Goal: Information Seeking & Learning: Learn about a topic

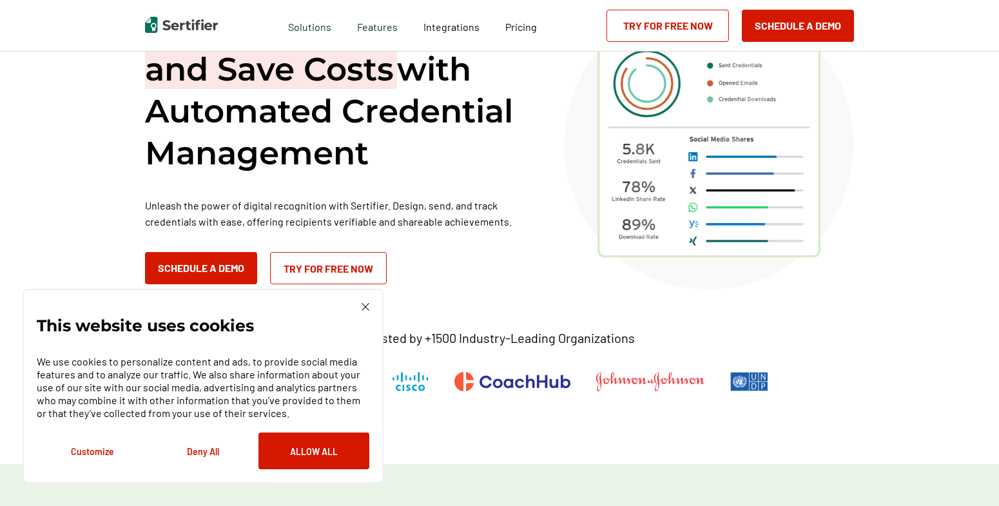
scroll to position [113, 0]
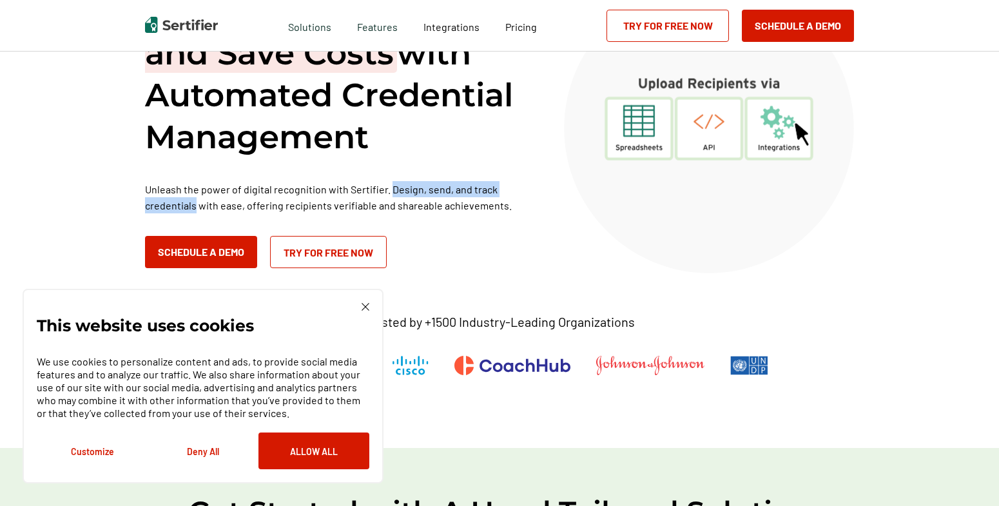
drag, startPoint x: 197, startPoint y: 204, endPoint x: 391, endPoint y: 188, distance: 194.8
click at [391, 188] on p "Unleash the power of digital recognition with Sertifier. Design, send, and trac…" at bounding box center [338, 197] width 387 height 32
copy p "Design, send, and track credentials"
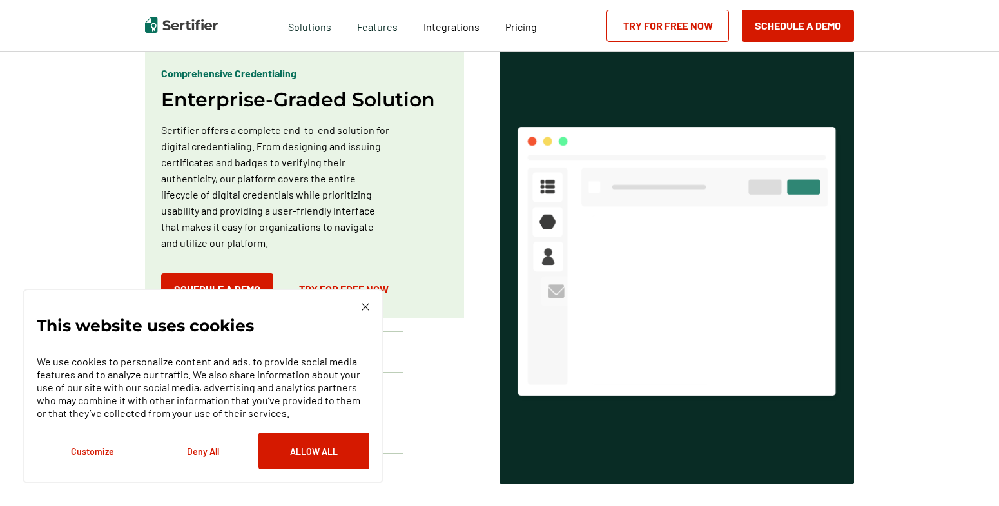
scroll to position [808, 0]
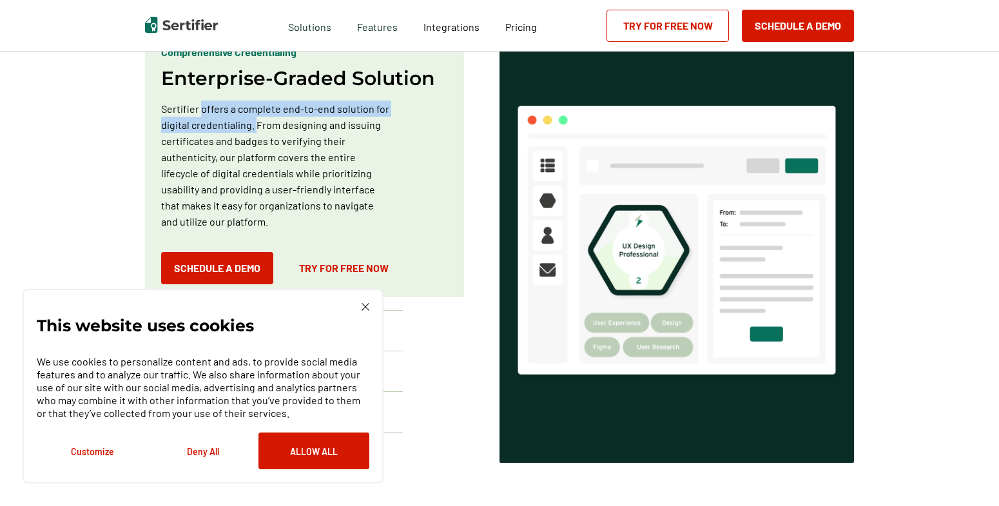
drag, startPoint x: 257, startPoint y: 130, endPoint x: 204, endPoint y: 113, distance: 55.3
click at [204, 113] on p "Sertifier offers a complete end-to-end solution for digital credentialing. From…" at bounding box center [276, 165] width 230 height 129
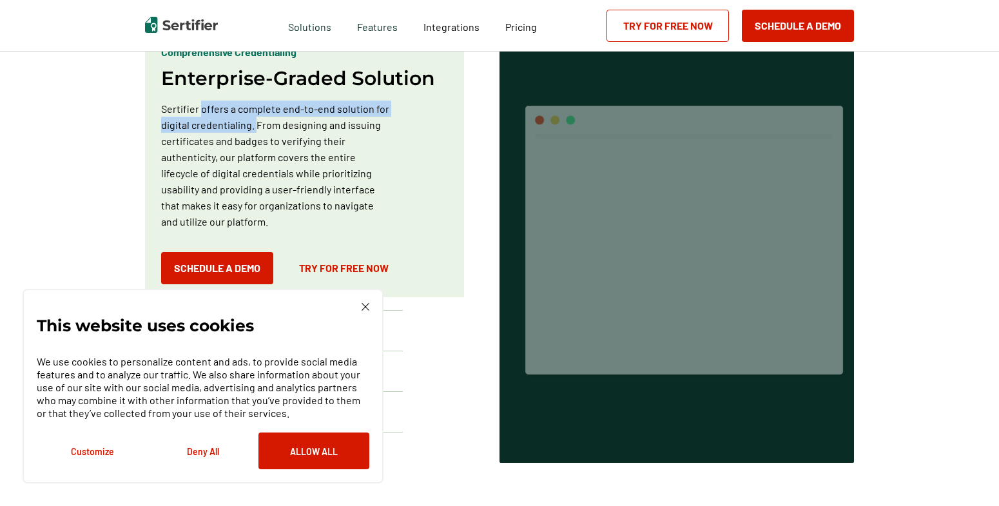
copy p "offers a complete end-to-end solution for digital credentialing."
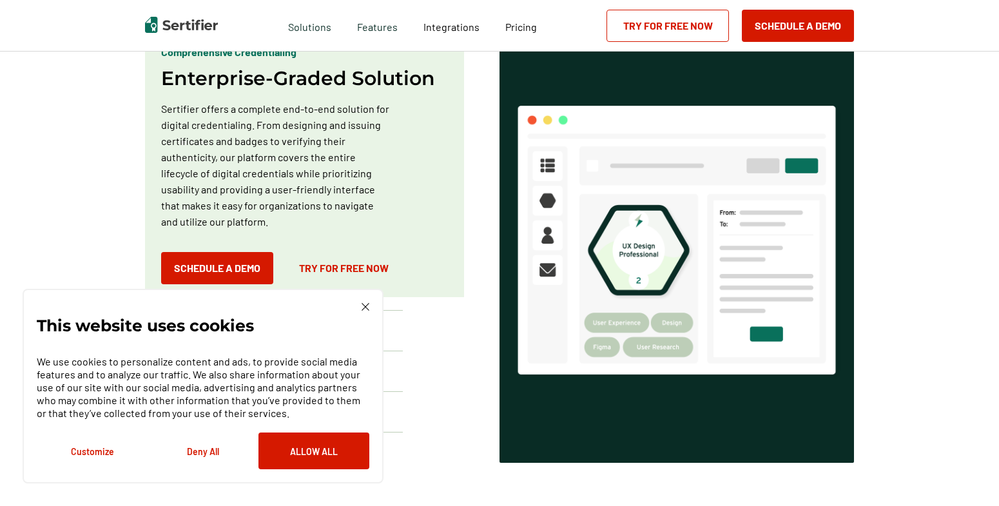
click at [359, 308] on div "This website uses cookies We use cookies to personalize content and ads, to pro…" at bounding box center [203, 386] width 333 height 166
